Goal: Book appointment/travel/reservation

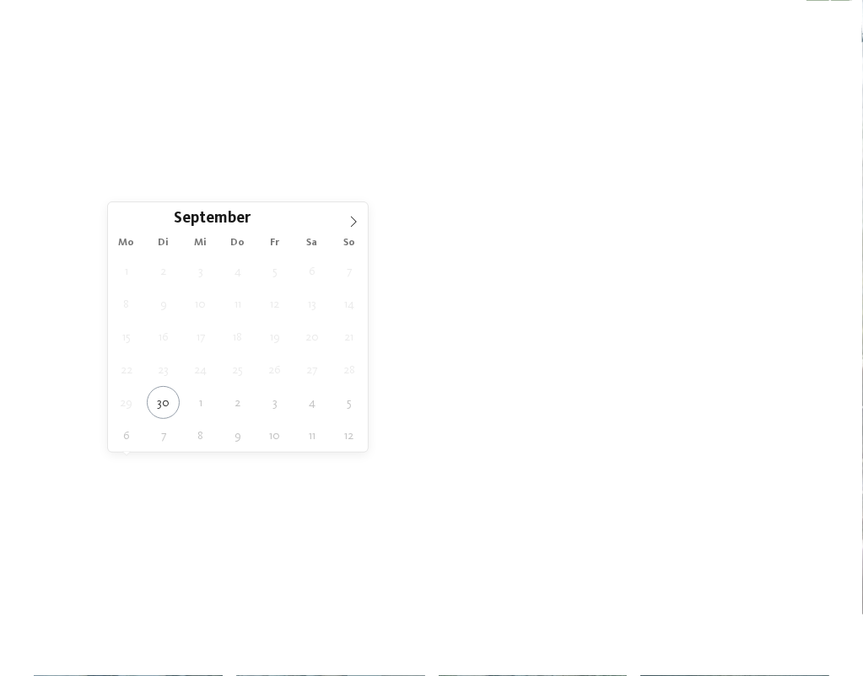
click at [142, 523] on icon at bounding box center [138, 526] width 7 height 7
click at [352, 221] on icon at bounding box center [353, 222] width 12 height 12
type div "[DATE]"
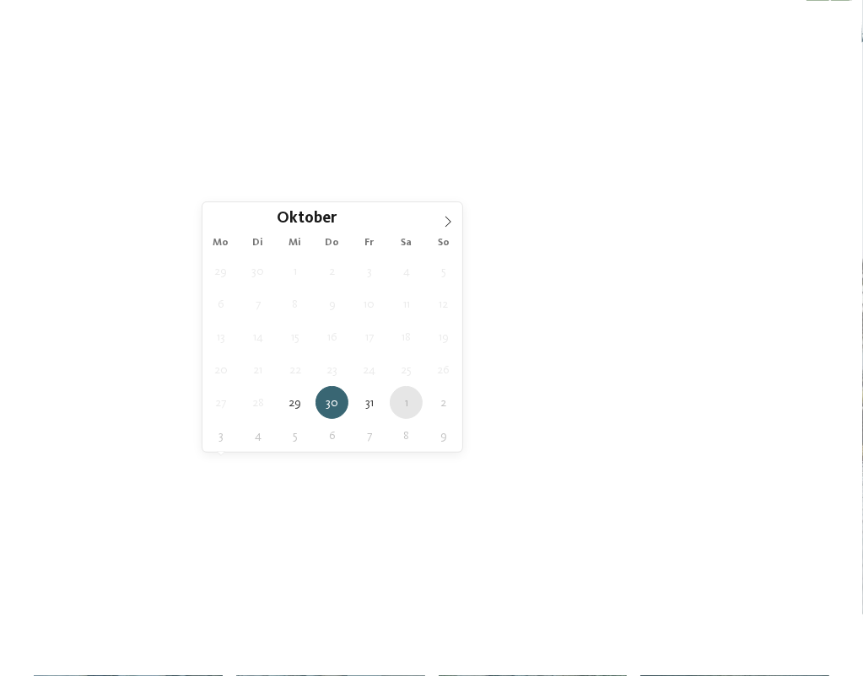
type div "[DATE]"
click at [341, 521] on span "Region" at bounding box center [348, 527] width 84 height 12
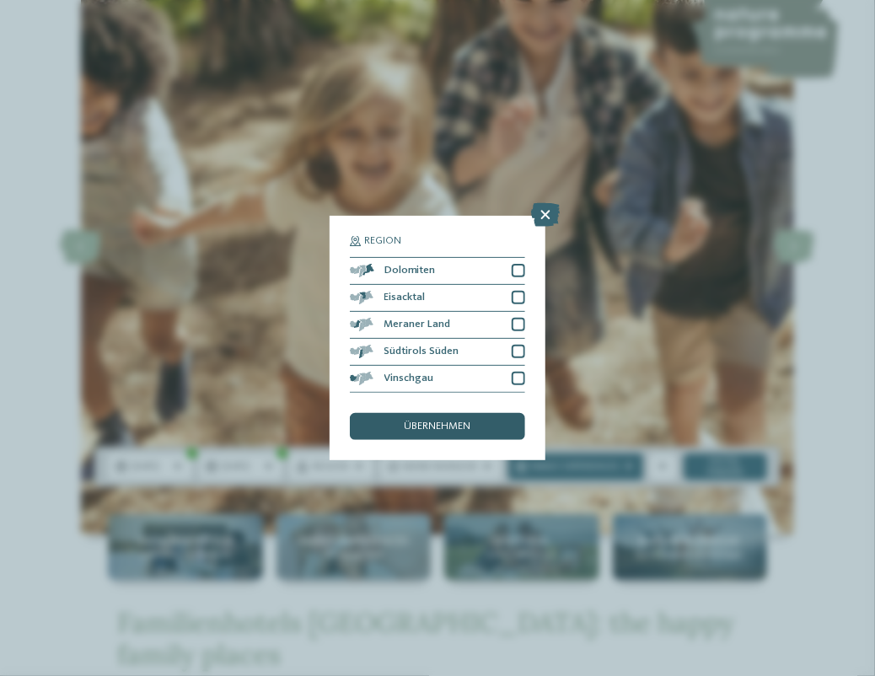
click at [459, 426] on span "übernehmen" at bounding box center [438, 427] width 67 height 11
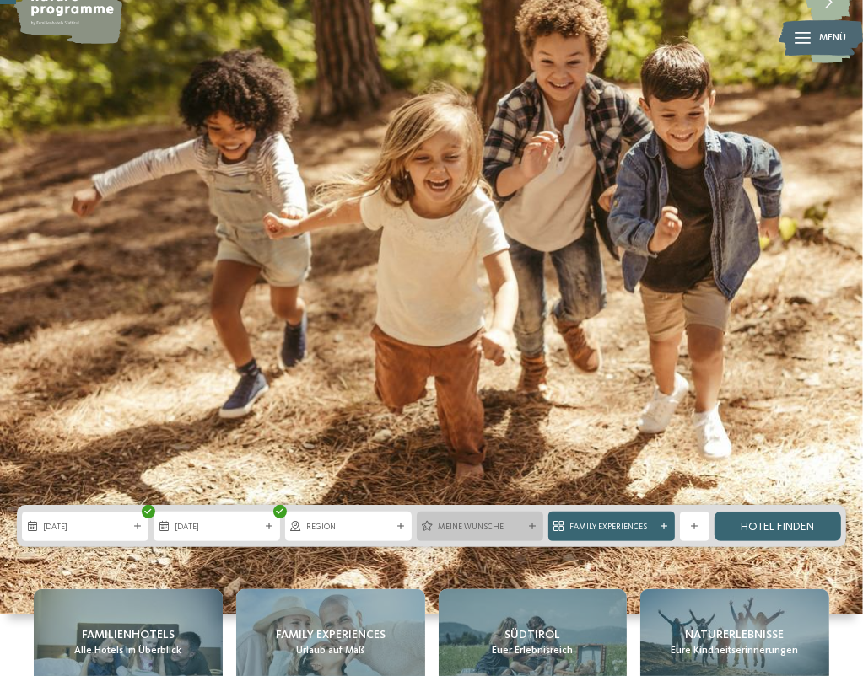
click at [496, 512] on div "Meine Wünsche" at bounding box center [480, 527] width 127 height 30
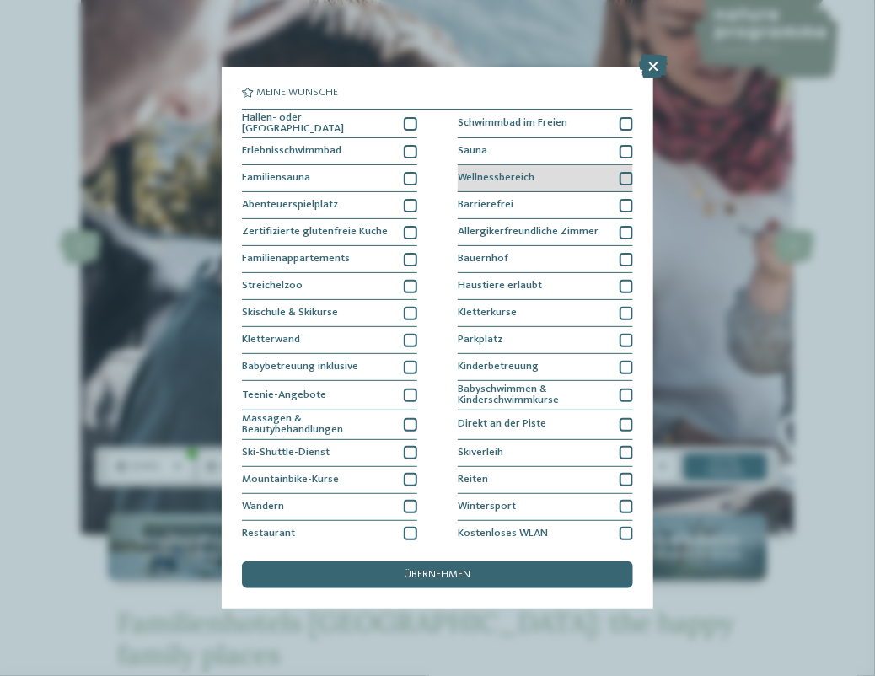
click at [620, 179] on div at bounding box center [626, 178] width 13 height 13
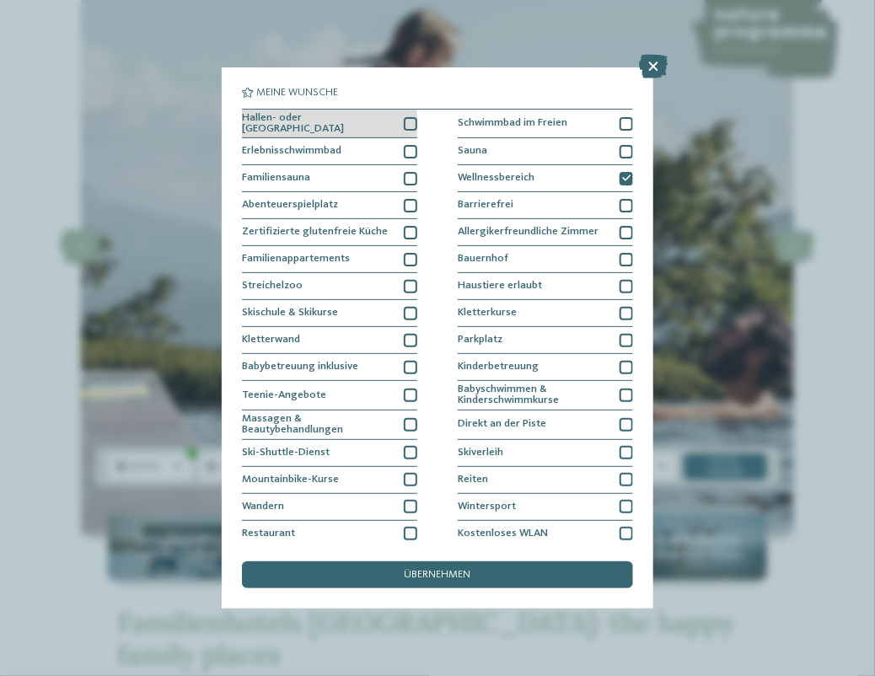
click at [409, 117] on div at bounding box center [410, 123] width 13 height 13
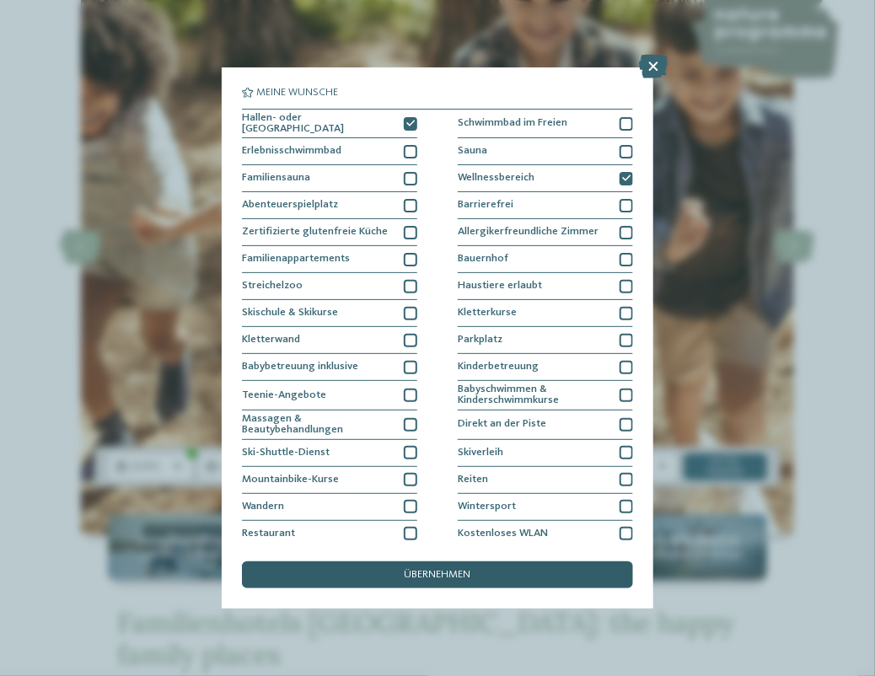
click at [392, 574] on div "übernehmen" at bounding box center [437, 575] width 391 height 27
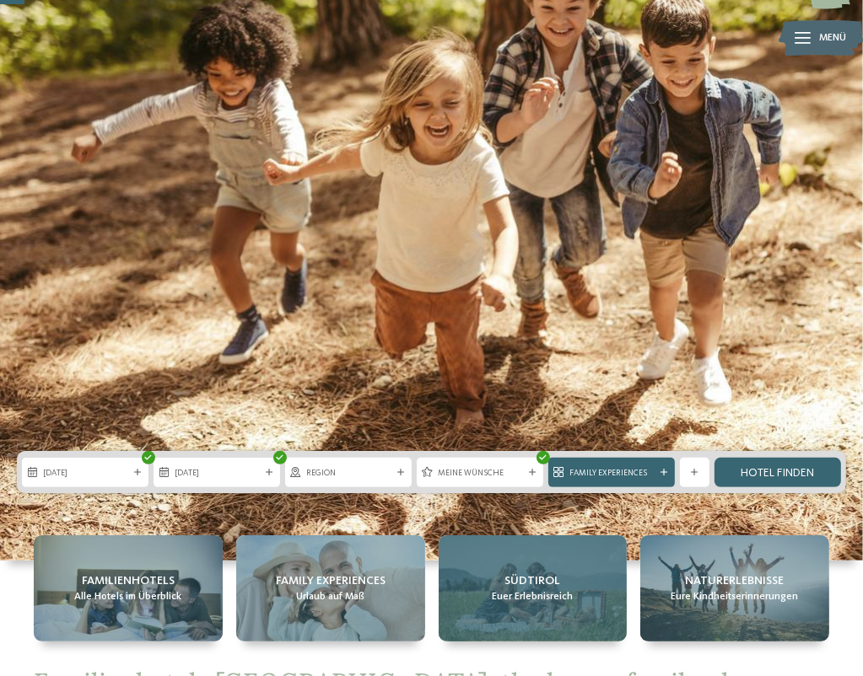
scroll to position [165, 0]
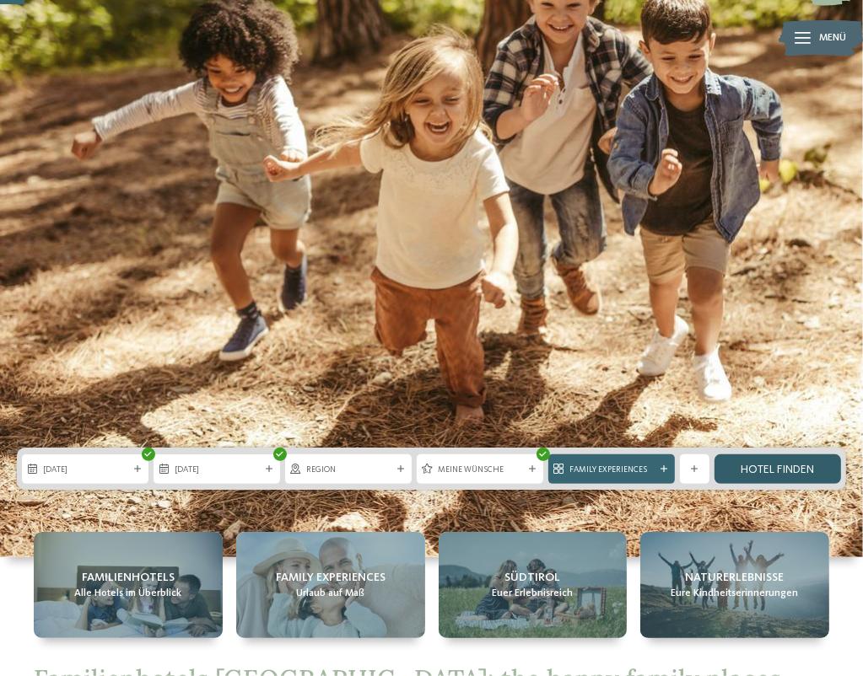
click at [719, 455] on link "Hotel finden" at bounding box center [777, 470] width 127 height 30
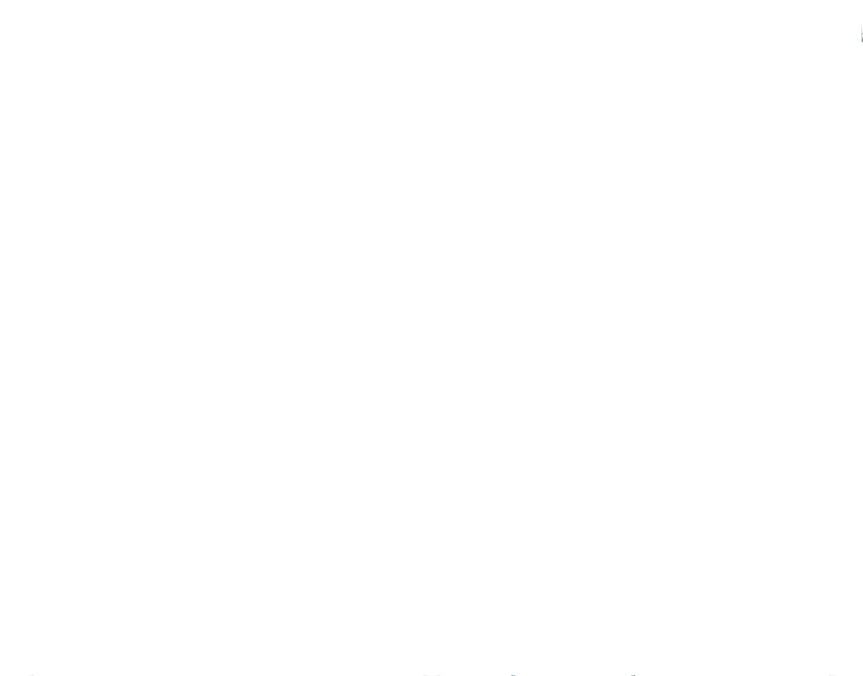
scroll to position [1562, 0]
